Goal: Complete application form

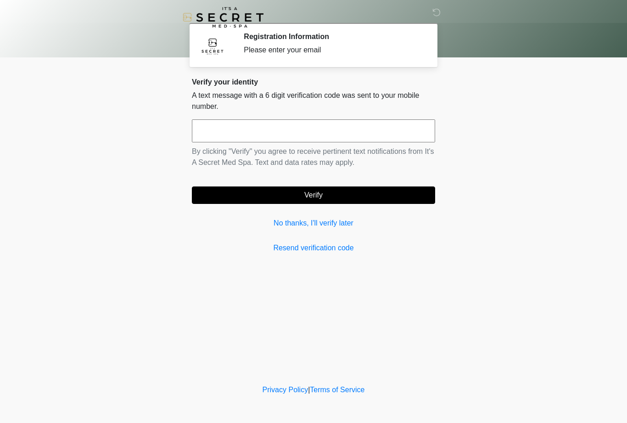
click at [324, 134] on input "text" at bounding box center [313, 130] width 243 height 23
type input "******"
click at [404, 193] on button "Verify" at bounding box center [313, 194] width 243 height 17
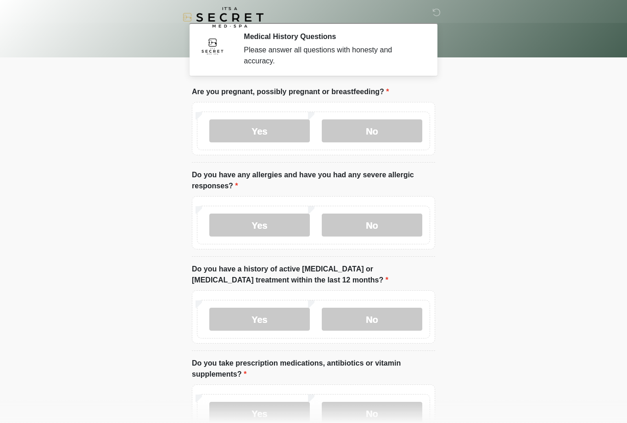
click at [400, 120] on label "No" at bounding box center [372, 130] width 101 height 23
click at [377, 231] on label "No" at bounding box center [372, 225] width 101 height 23
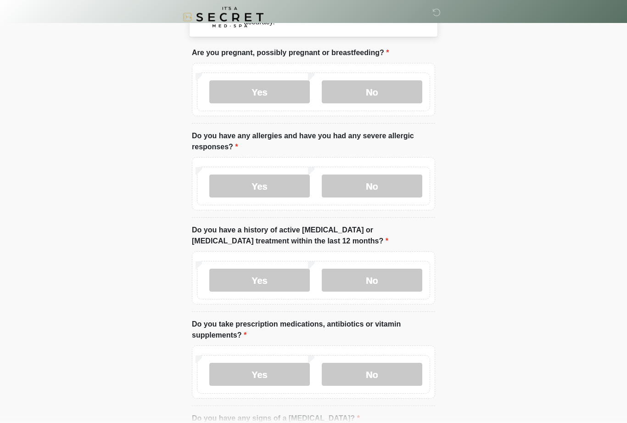
click at [393, 281] on label "No" at bounding box center [372, 280] width 101 height 23
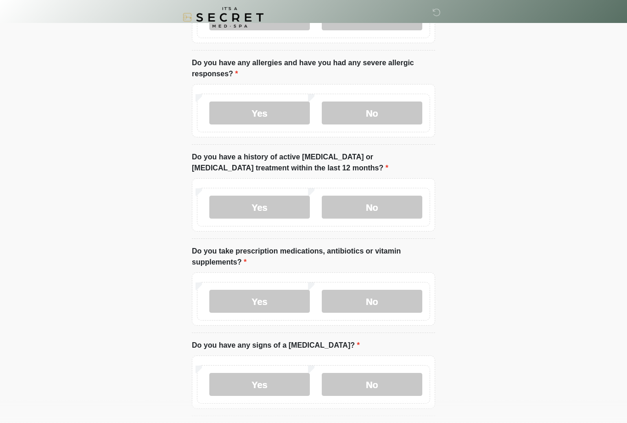
click at [383, 306] on label "No" at bounding box center [372, 301] width 101 height 23
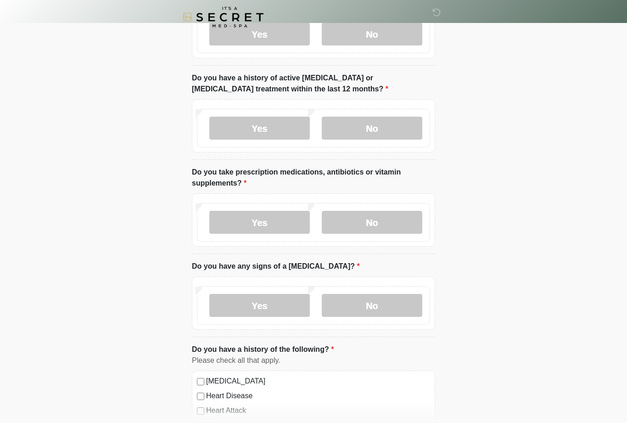
scroll to position [191, 0]
click at [380, 303] on label "No" at bounding box center [372, 304] width 101 height 23
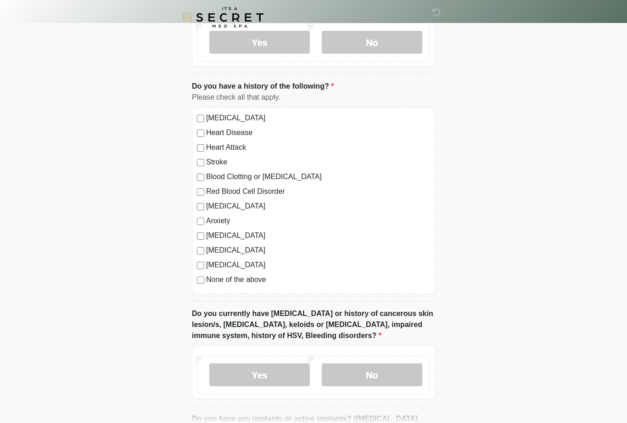
scroll to position [454, 0]
click at [250, 282] on label "None of the above" at bounding box center [318, 279] width 224 height 11
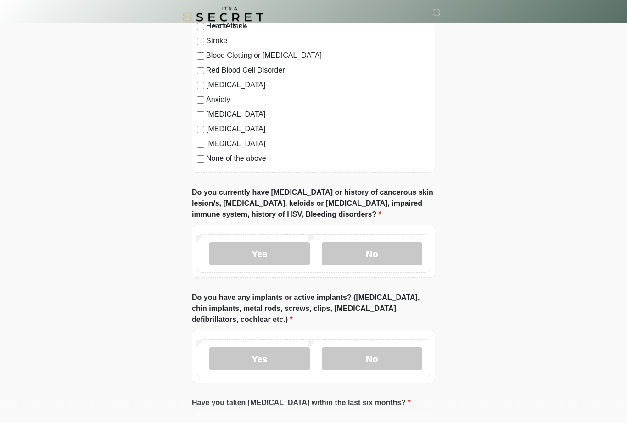
scroll to position [575, 0]
click at [370, 256] on label "No" at bounding box center [372, 253] width 101 height 23
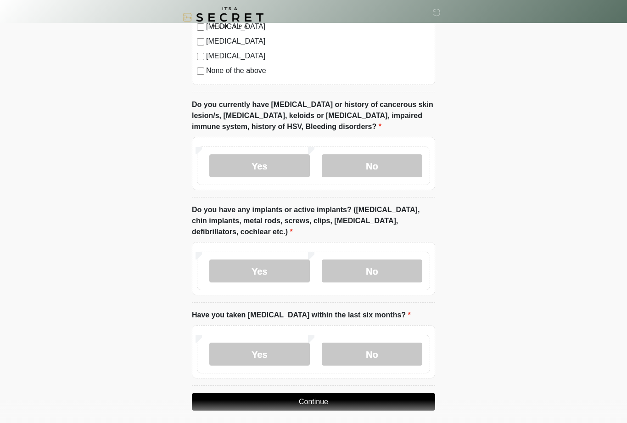
scroll to position [669, 0]
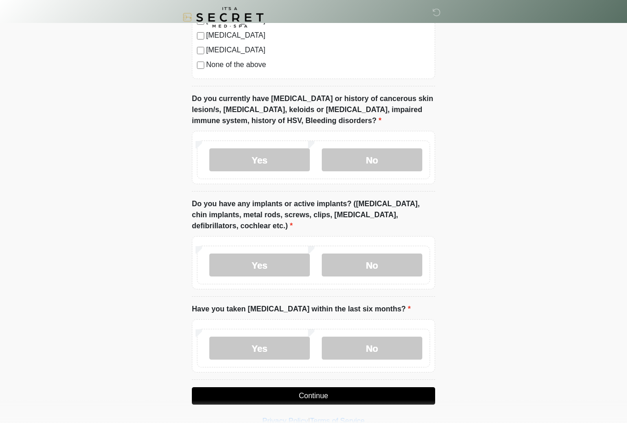
click at [389, 268] on label "No" at bounding box center [372, 264] width 101 height 23
click at [405, 349] on label "No" at bounding box center [372, 348] width 101 height 23
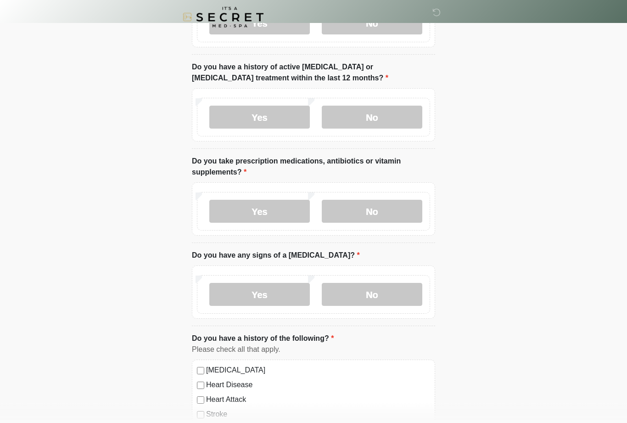
click at [286, 213] on label "Yes" at bounding box center [259, 211] width 101 height 23
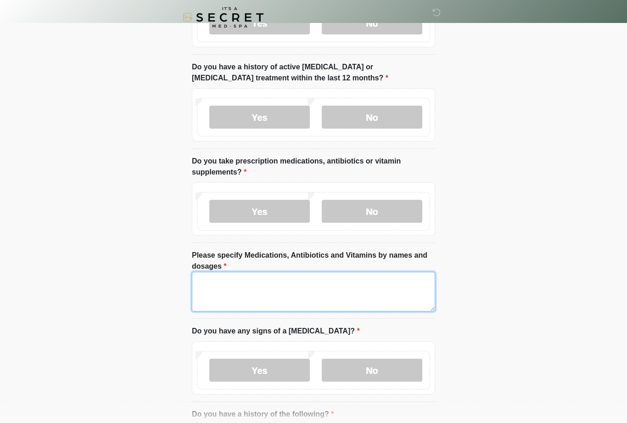
click at [251, 286] on textarea "Please specify Medications, Antibiotics and Vitamins by names and dosages" at bounding box center [313, 291] width 243 height 39
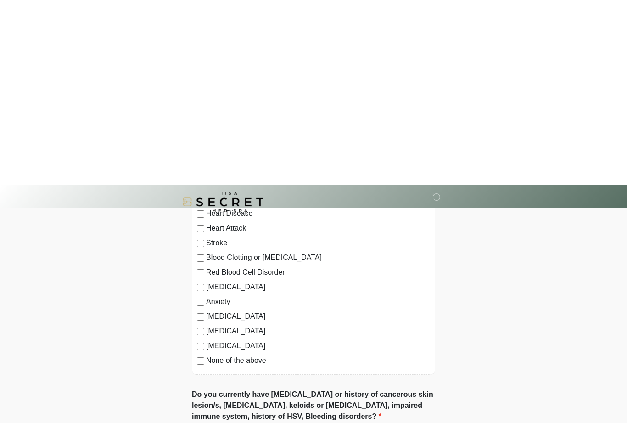
scroll to position [774, 0]
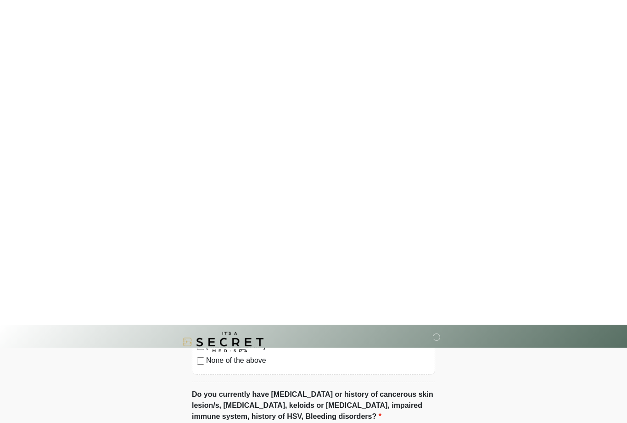
type textarea "**********"
click at [405, 358] on button "Continue" at bounding box center [313, 366] width 243 height 17
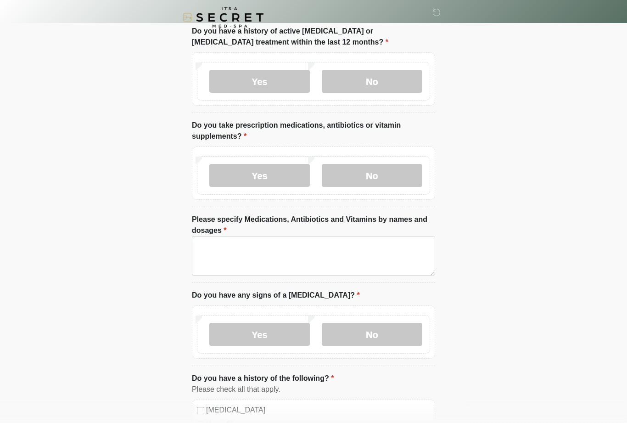
scroll to position [0, 0]
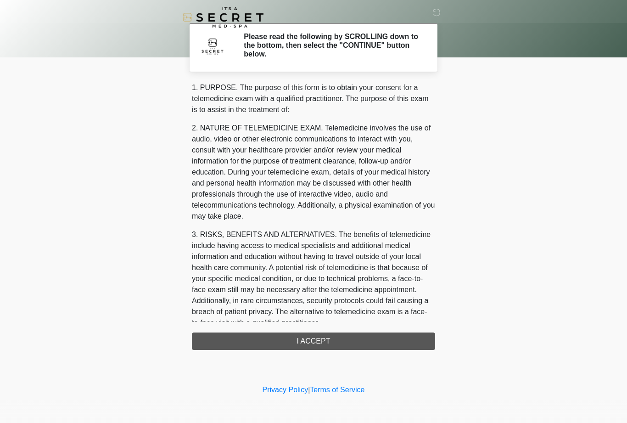
click at [365, 335] on div "1. PURPOSE. The purpose of this form is to obtain your consent for a telemedici…" at bounding box center [313, 216] width 243 height 268
click at [338, 340] on div "1. PURPOSE. The purpose of this form is to obtain your consent for a telemedici…" at bounding box center [313, 216] width 243 height 268
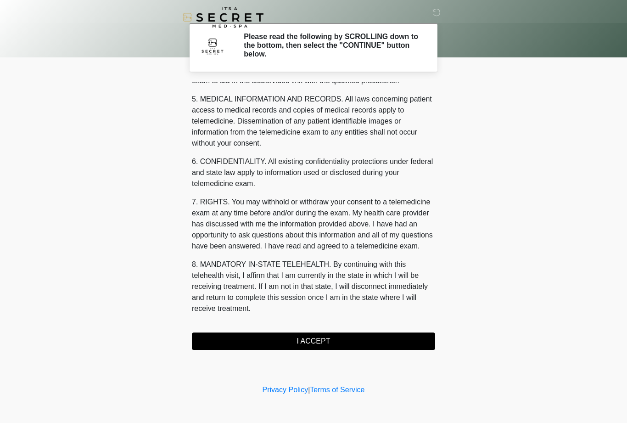
click at [317, 349] on button "I ACCEPT" at bounding box center [313, 340] width 243 height 17
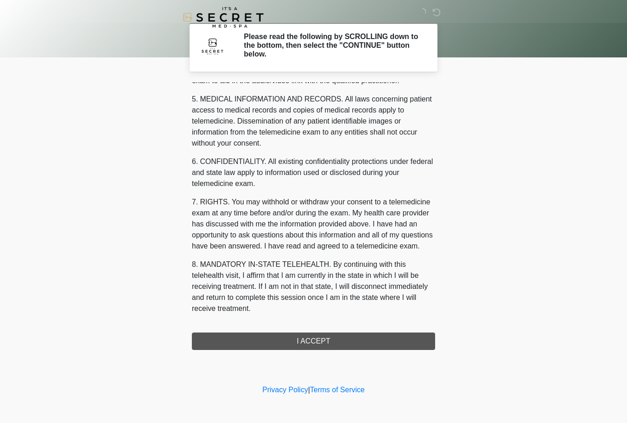
scroll to position [293, 0]
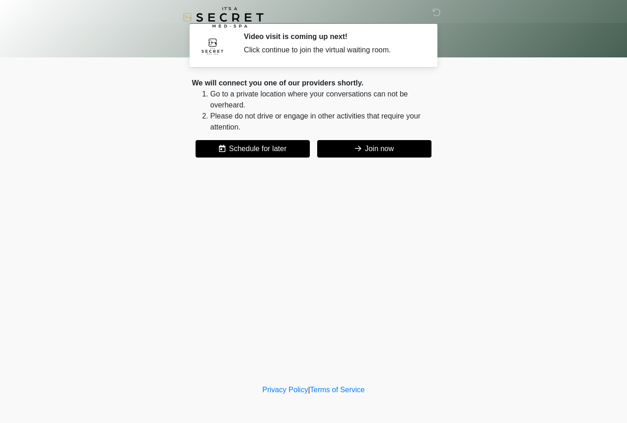
click at [365, 153] on button "Join now" at bounding box center [374, 148] width 114 height 17
